Goal: Task Accomplishment & Management: Complete application form

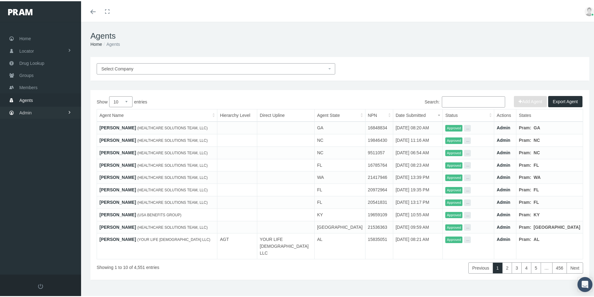
click at [32, 110] on link "Admin" at bounding box center [40, 111] width 81 height 12
click at [26, 75] on span "Groups" at bounding box center [26, 74] width 14 height 12
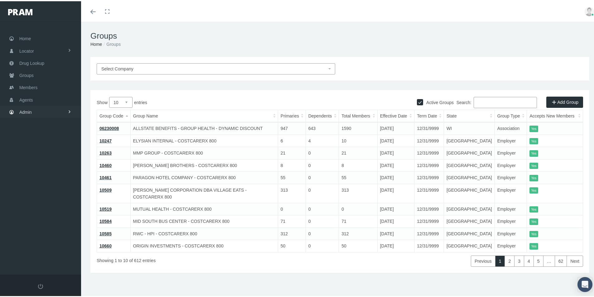
click at [30, 109] on span "Admin" at bounding box center [25, 111] width 12 height 12
click at [36, 158] on span "Group Billing" at bounding box center [38, 159] width 25 height 11
drag, startPoint x: 31, startPoint y: 205, endPoint x: 38, endPoint y: 210, distance: 8.4
click at [31, 205] on span "Payments" at bounding box center [33, 204] width 19 height 11
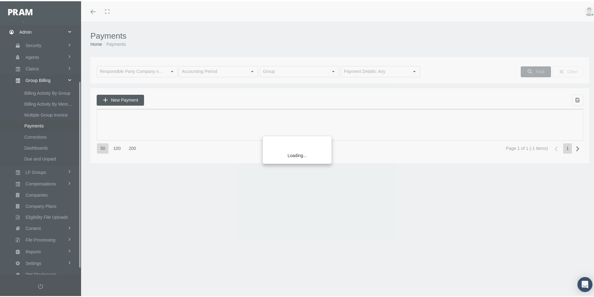
scroll to position [88, 0]
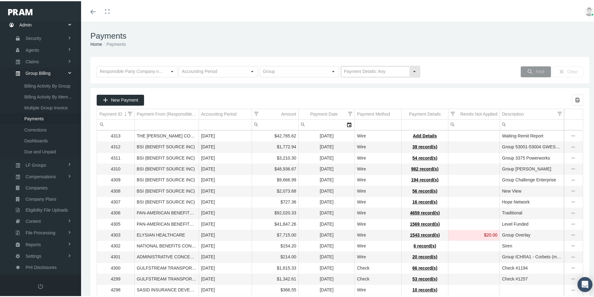
click at [411, 68] on div "Select" at bounding box center [414, 70] width 10 height 10
click at [354, 92] on div "No Payment Details" at bounding box center [377, 92] width 77 height 10
type input "No Payment Details"
click at [535, 68] on span "Find" at bounding box center [539, 70] width 8 height 5
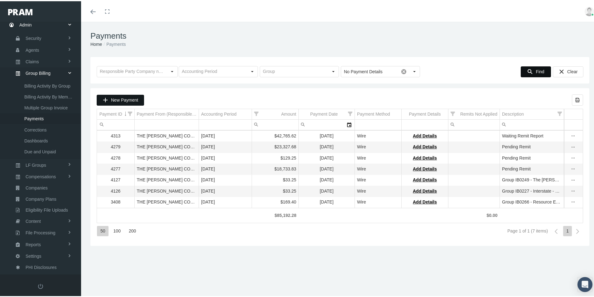
click at [120, 98] on span "New Payment" at bounding box center [124, 98] width 27 height 5
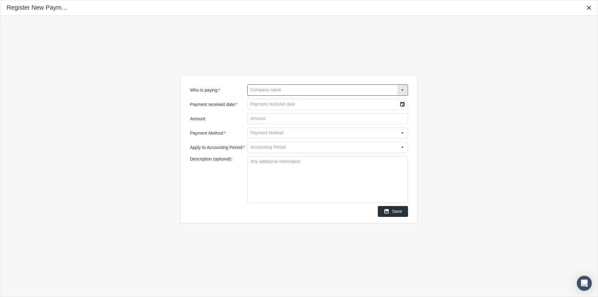
drag, startPoint x: 268, startPoint y: 86, endPoint x: 319, endPoint y: 89, distance: 51.2
click at [268, 86] on input "Who is paying: *" at bounding box center [323, 90] width 150 height 11
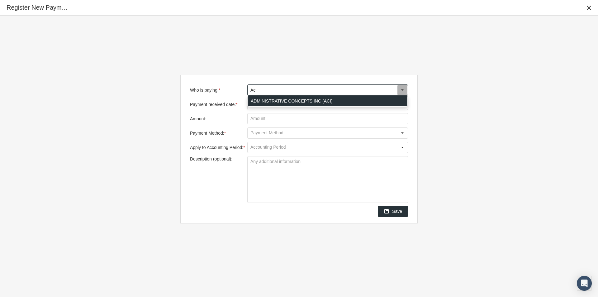
click at [253, 99] on div "ADMINISTRATIVE CONCEPTS INC (ACI)" at bounding box center [328, 101] width 160 height 10
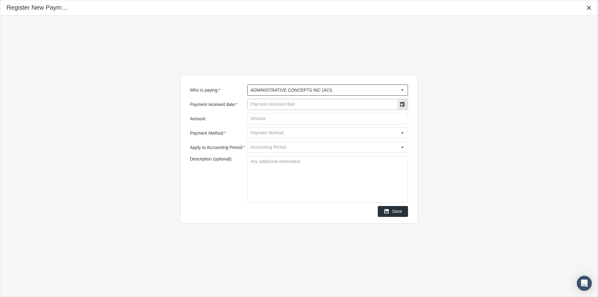
type input "ADMINISTRATIVE CONCEPTS INC (ACI)"
click at [257, 103] on input "Payment received date: *" at bounding box center [323, 104] width 150 height 11
type input "[DATE]"
click at [258, 119] on input "Amount:" at bounding box center [328, 118] width 160 height 11
type input "$ 243.41"
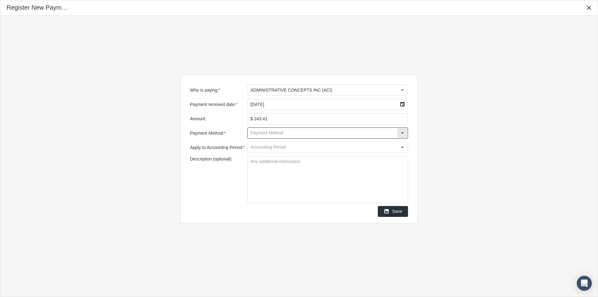
click at [255, 133] on input "Payment Method: *" at bounding box center [323, 133] width 150 height 11
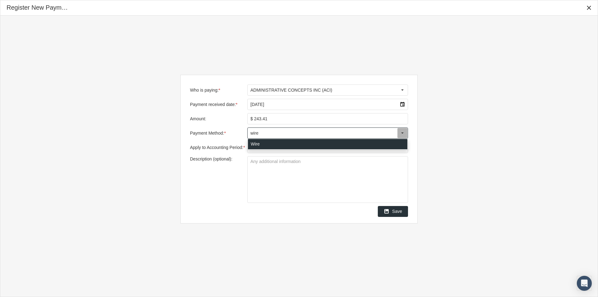
click at [253, 143] on div "Wire" at bounding box center [328, 144] width 160 height 10
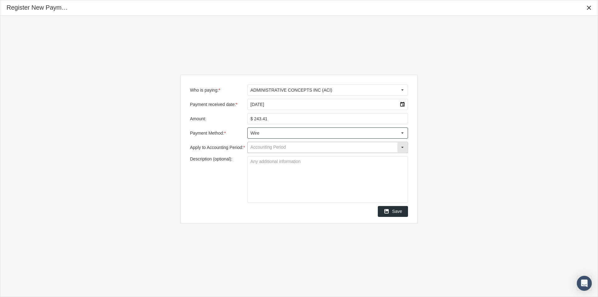
type input "Wire"
click at [258, 149] on input "Apply to Accounting Period: *" at bounding box center [323, 147] width 150 height 11
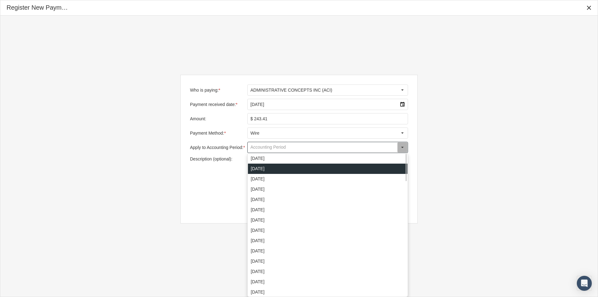
click at [258, 169] on div "[DATE]" at bounding box center [328, 169] width 160 height 10
type input "[DATE]"
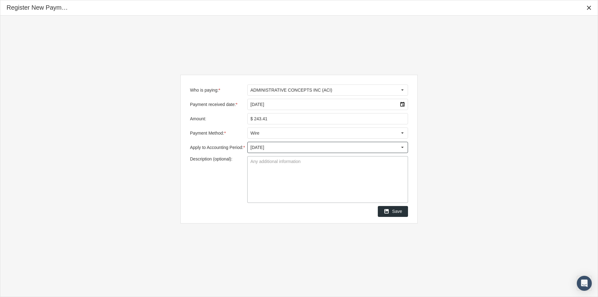
click at [255, 164] on textarea "Description (optional):" at bounding box center [328, 179] width 160 height 46
type textarea "Unknown Group - Waiting Remit"
click at [396, 211] on span "Save" at bounding box center [397, 211] width 10 height 5
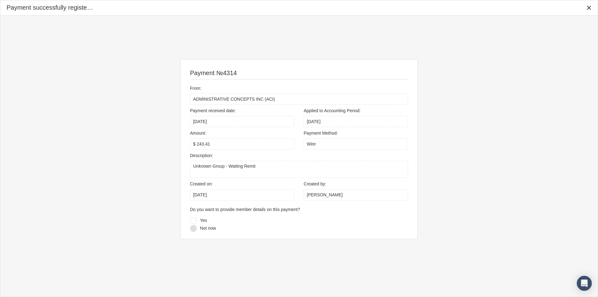
click at [192, 228] on div at bounding box center [193, 228] width 7 height 7
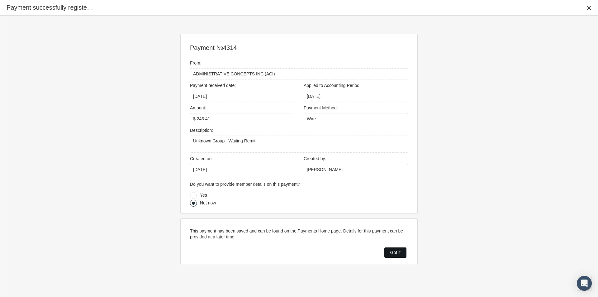
click at [393, 250] on span "Got it" at bounding box center [395, 252] width 10 height 5
